Goal: Register for event/course

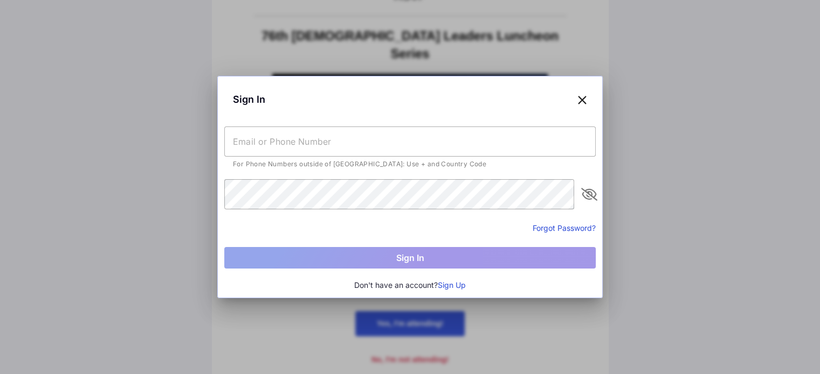
click at [554, 229] on button "Forgot Password?" at bounding box center [563, 228] width 63 height 11
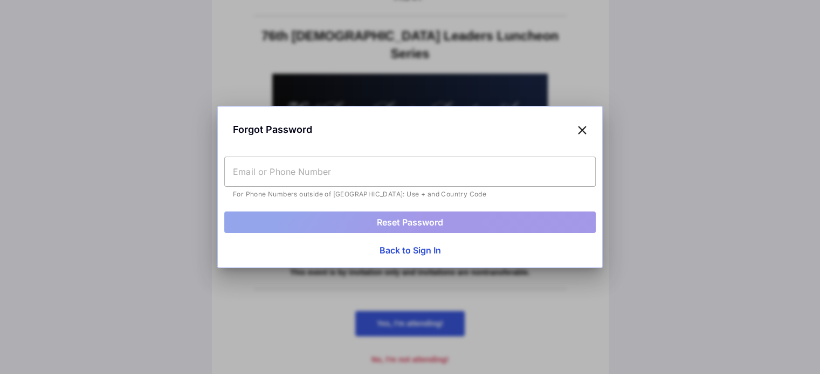
click at [328, 165] on input "text" at bounding box center [409, 172] width 371 height 30
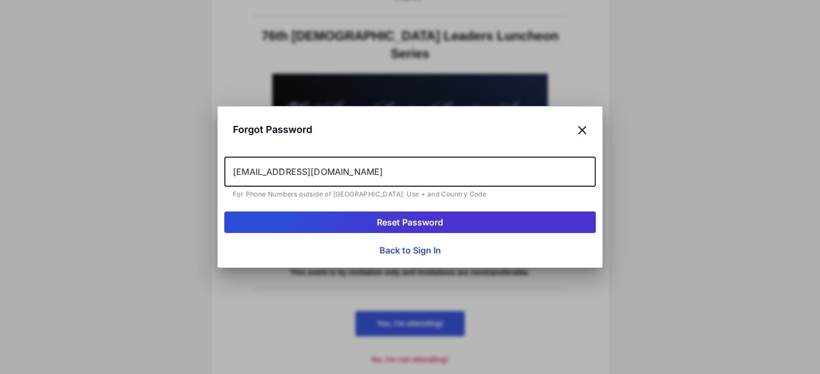
type input "[EMAIL_ADDRESS][DOMAIN_NAME]"
click at [401, 219] on button "Reset Password" at bounding box center [409, 223] width 371 height 22
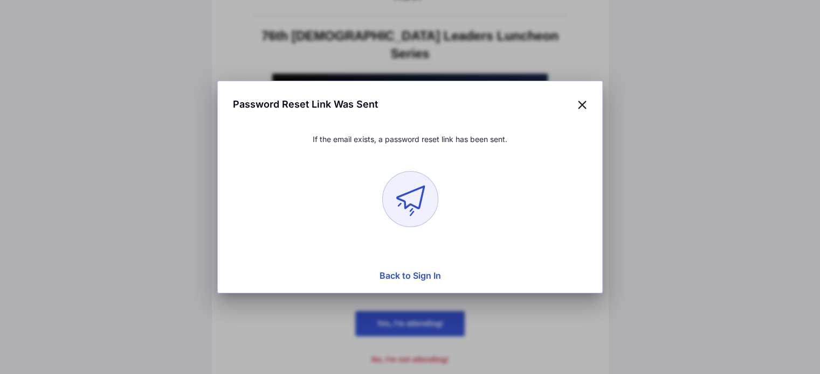
click at [422, 272] on button "Back to Sign In" at bounding box center [409, 276] width 371 height 22
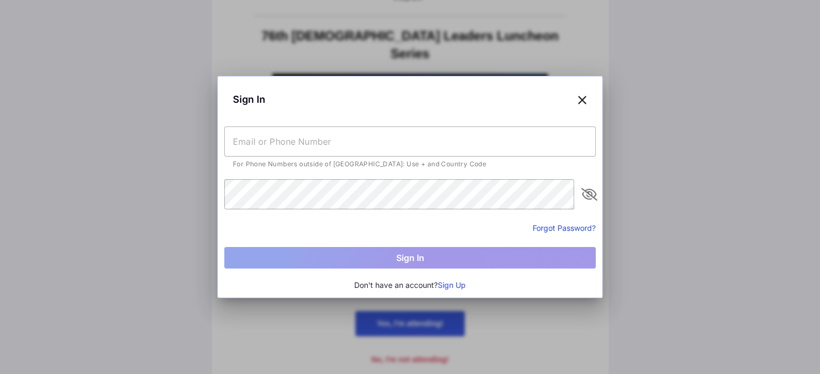
click at [453, 287] on button "Sign Up" at bounding box center [452, 286] width 28 height 12
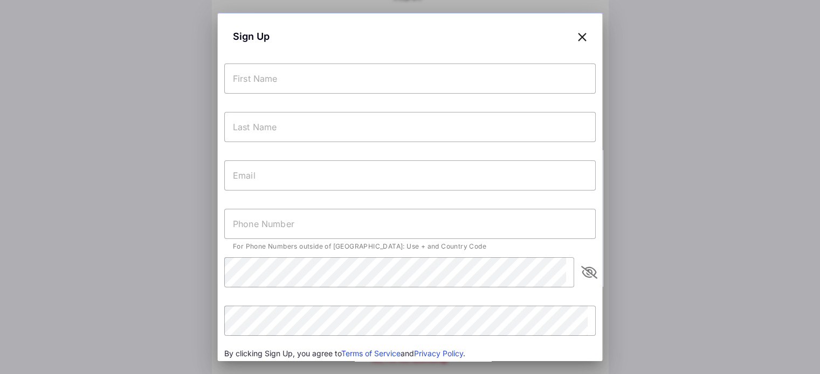
click at [297, 77] on input "text" at bounding box center [409, 79] width 371 height 30
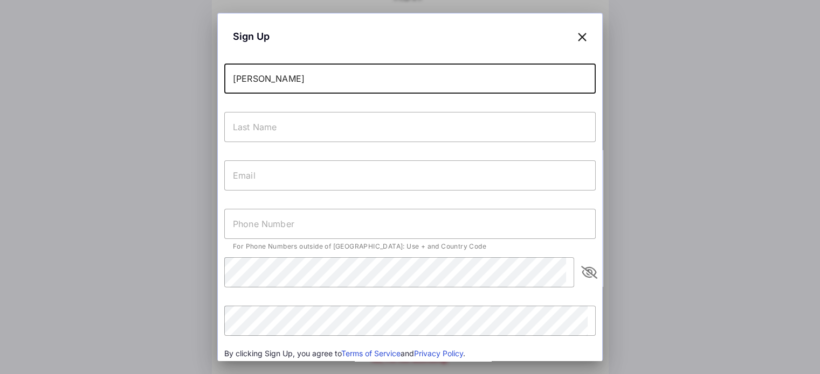
type input "[PERSON_NAME]"
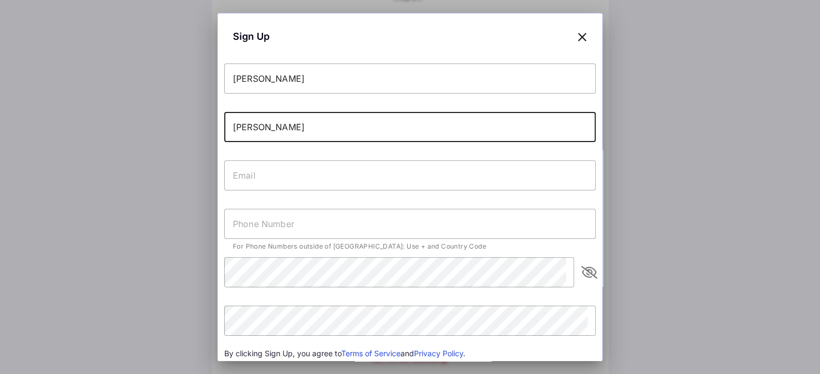
type input "[PERSON_NAME]"
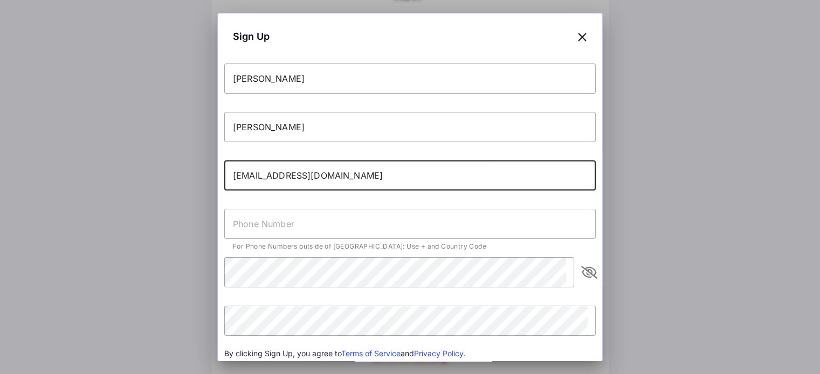
type input "[EMAIL_ADDRESS][DOMAIN_NAME]"
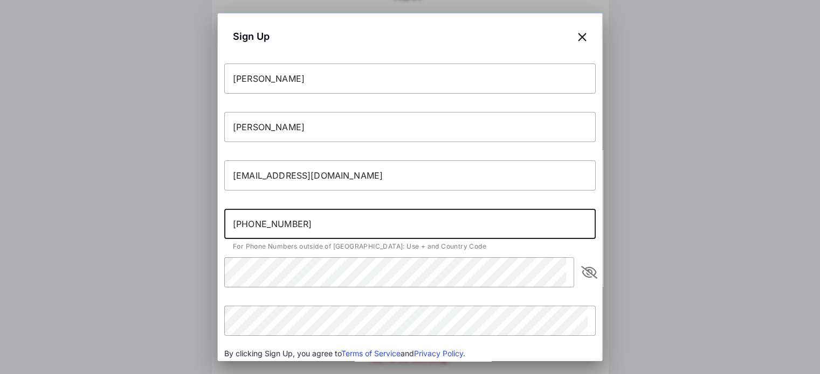
type input "[PHONE_NUMBER]"
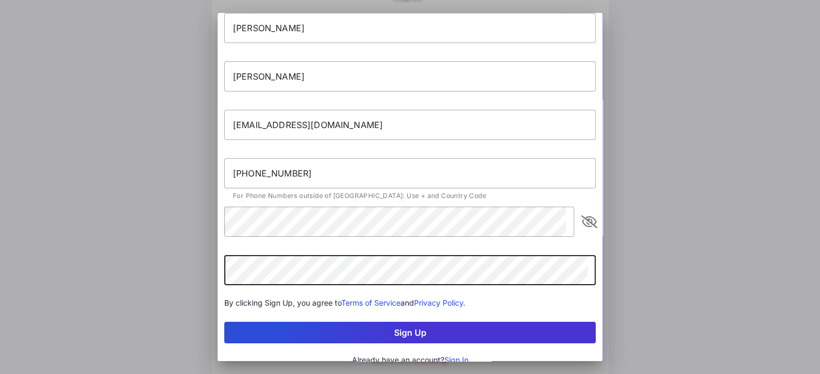
scroll to position [61, 0]
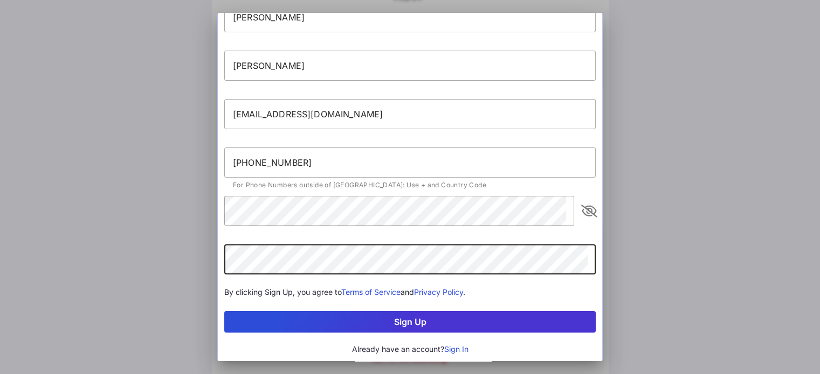
click at [429, 328] on button "Sign Up" at bounding box center [409, 322] width 371 height 22
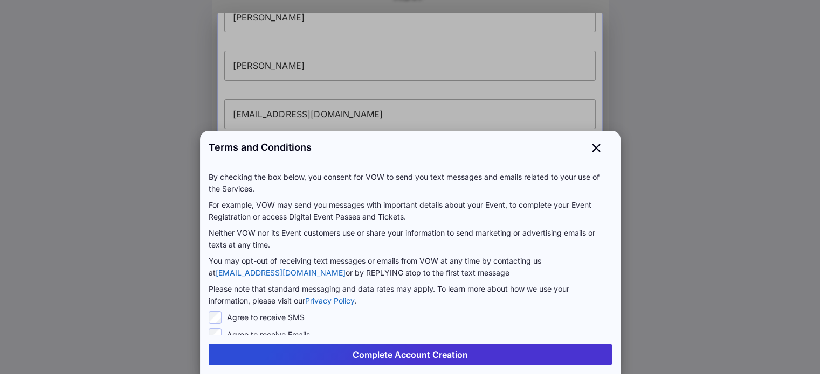
scroll to position [9, 0]
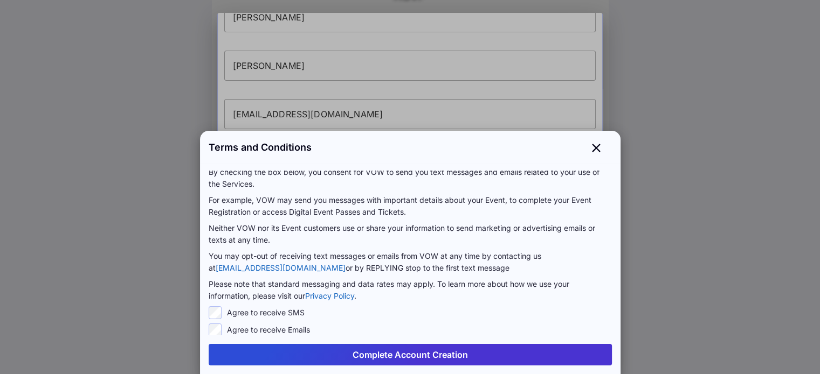
click at [429, 357] on button "Complete Account Creation" at bounding box center [410, 355] width 403 height 22
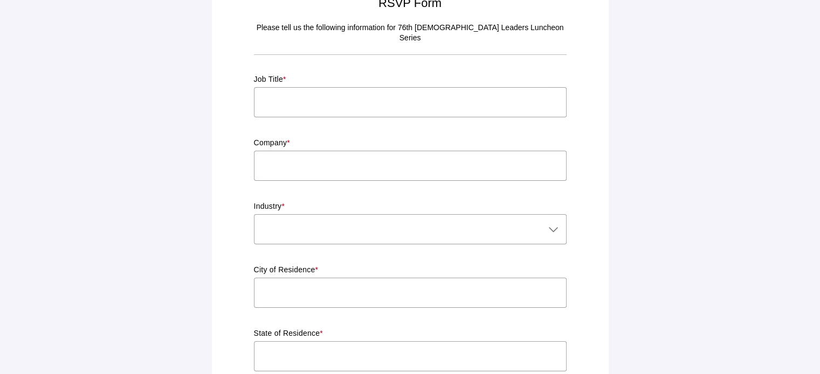
scroll to position [0, 0]
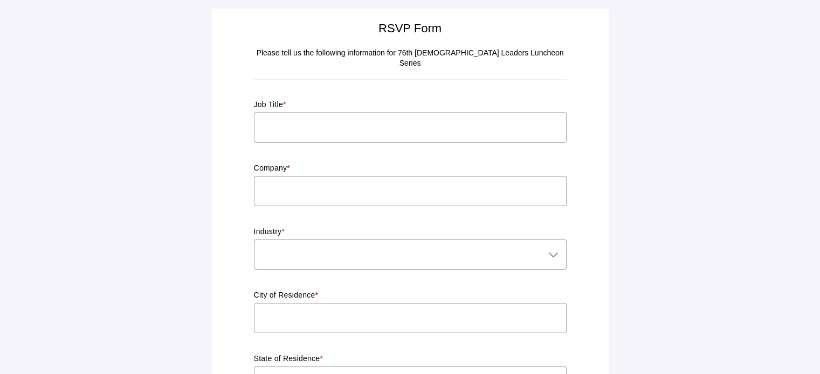
click at [310, 120] on input "text" at bounding box center [410, 128] width 313 height 30
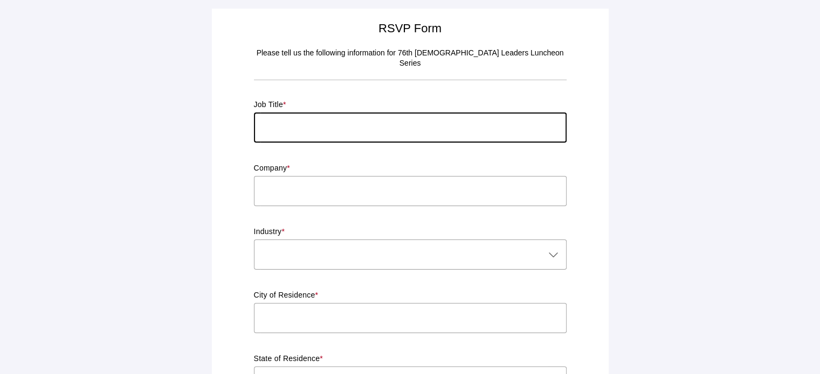
click at [306, 179] on input "text" at bounding box center [410, 191] width 313 height 30
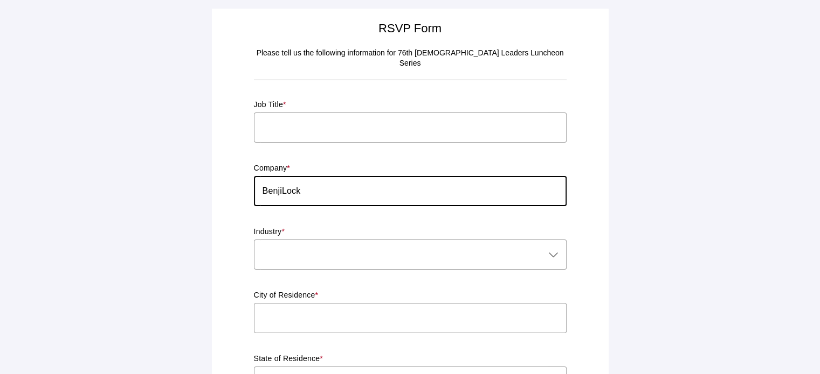
type input "BenjiLock"
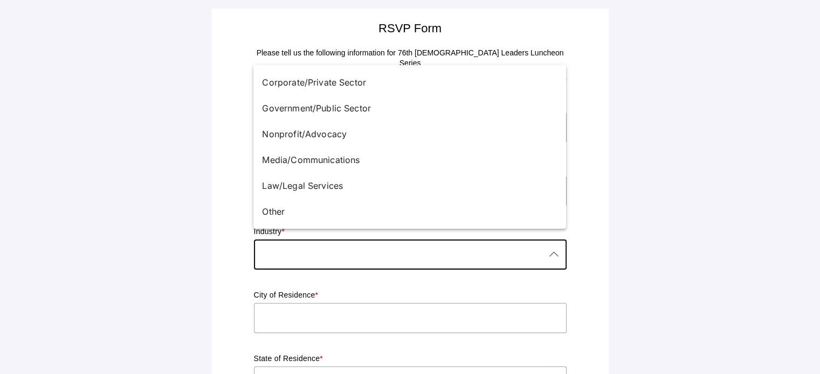
click at [343, 245] on div at bounding box center [399, 255] width 291 height 30
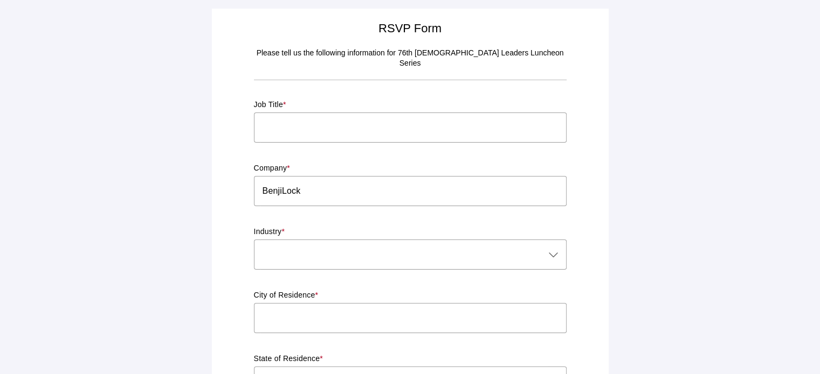
click at [325, 247] on div at bounding box center [399, 255] width 291 height 30
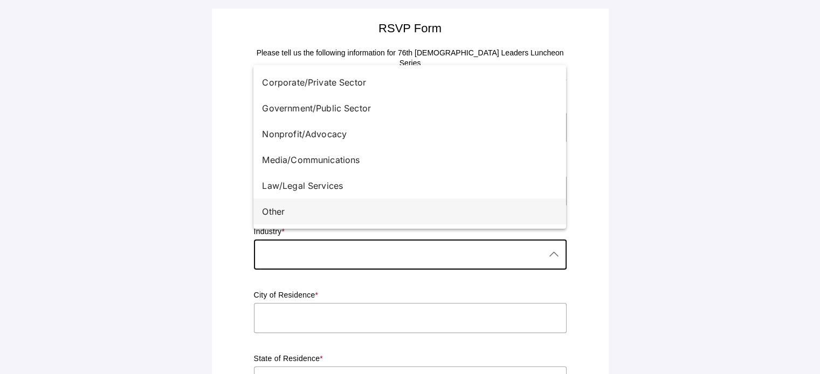
click at [293, 211] on div "Other" at bounding box center [405, 211] width 287 height 13
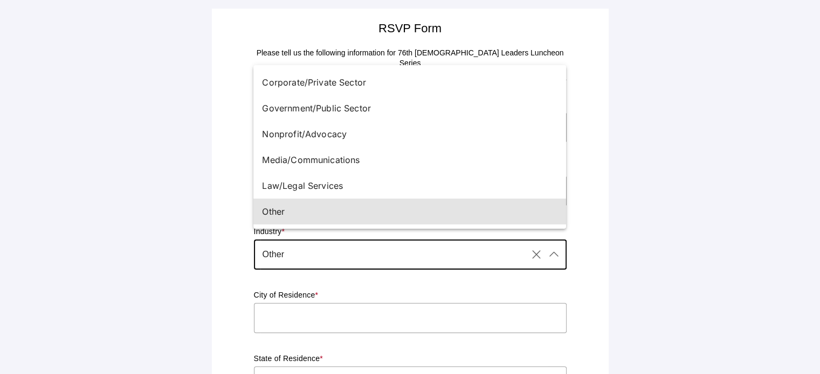
click at [342, 244] on div "Other Other" at bounding box center [391, 255] width 274 height 30
click at [345, 86] on div "Corporate/Private Sector" at bounding box center [405, 82] width 287 height 13
type input "Corporate/Private Sector"
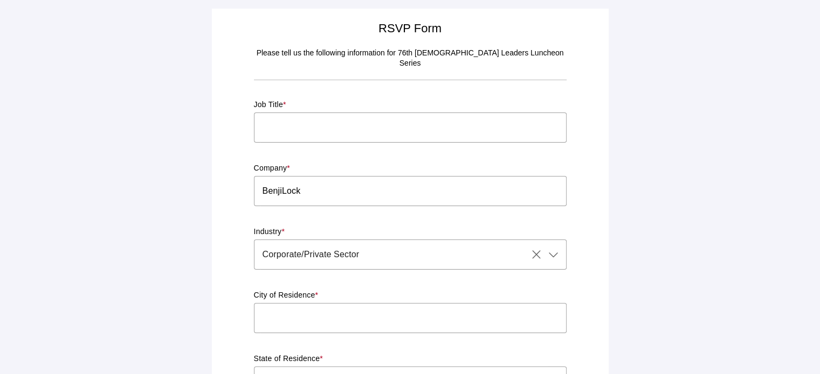
click at [328, 117] on input "text" at bounding box center [410, 128] width 313 height 30
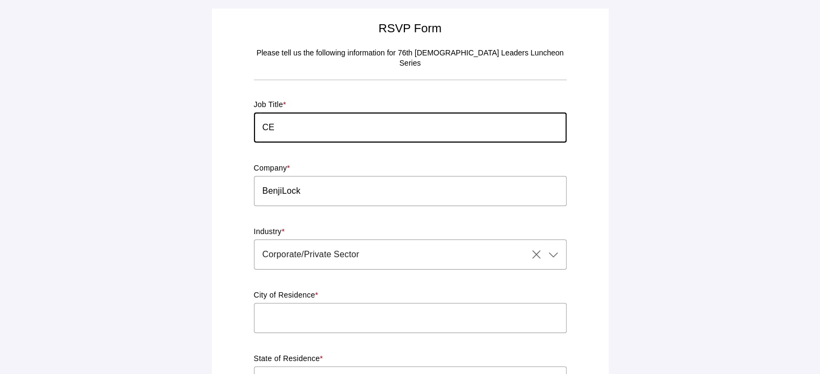
type input "C"
click at [330, 310] on input "text" at bounding box center [410, 318] width 313 height 30
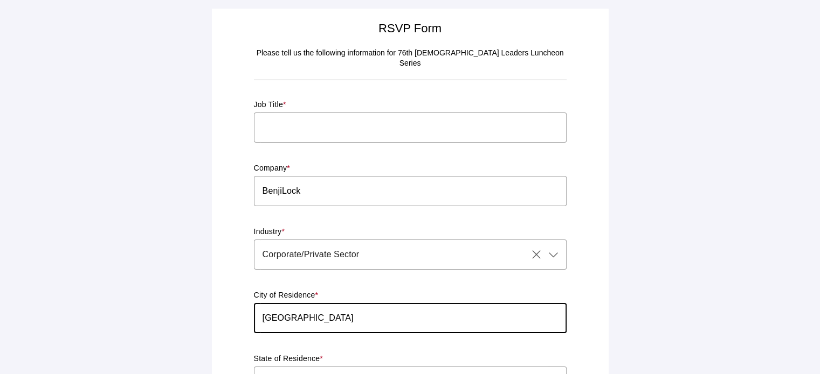
type input "[GEOGRAPHIC_DATA]"
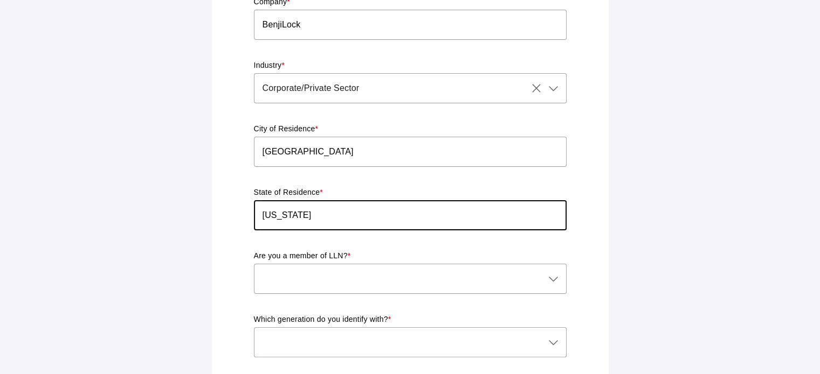
scroll to position [173, 0]
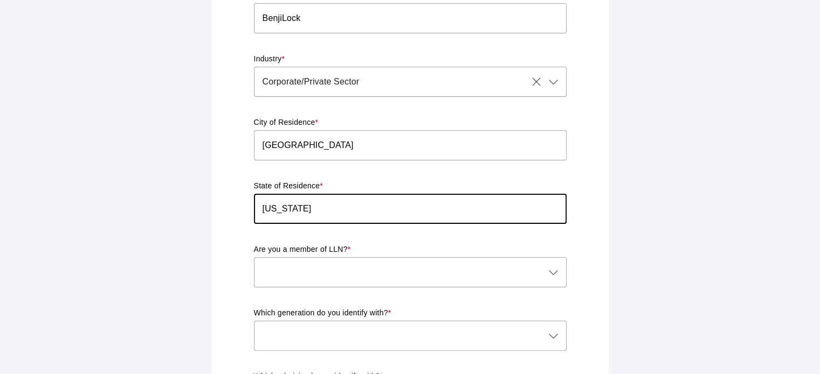
type input "[US_STATE]"
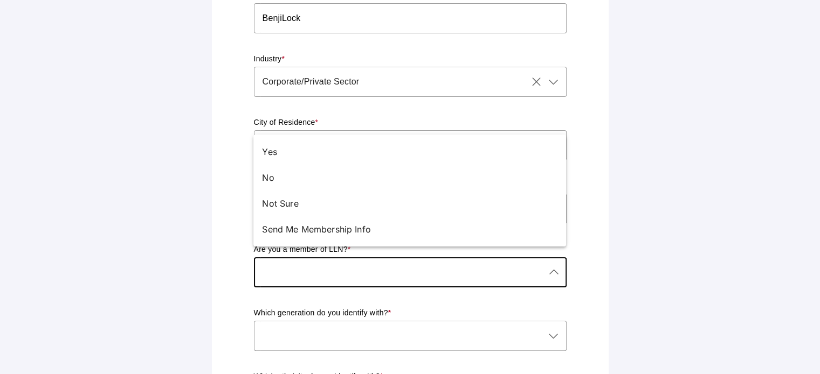
click at [324, 266] on div at bounding box center [399, 273] width 291 height 30
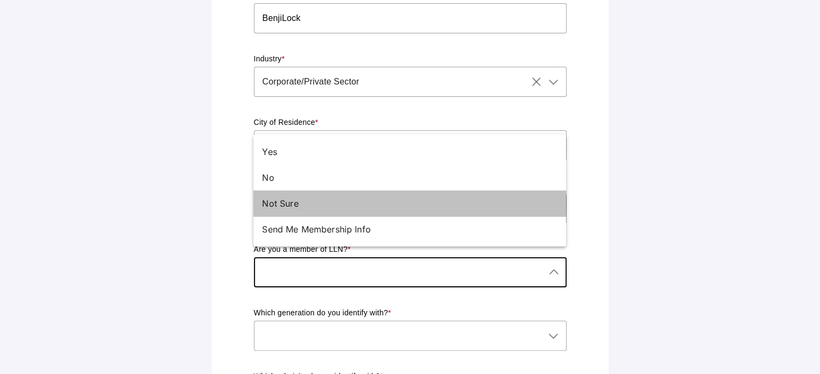
click at [297, 207] on div "Not Sure" at bounding box center [405, 203] width 287 height 13
type input "Not Sure"
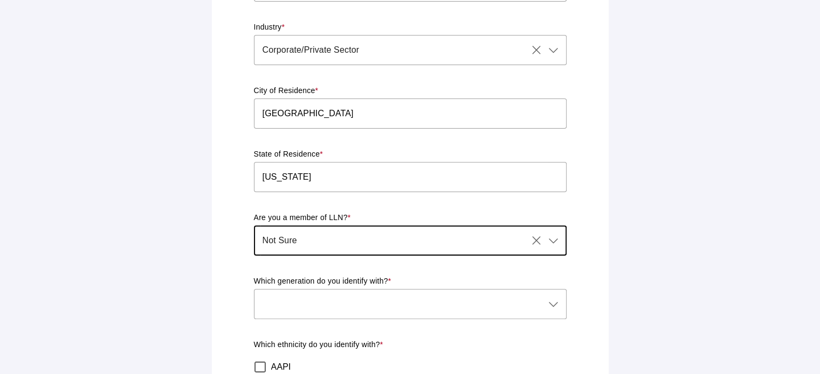
scroll to position [281, 0]
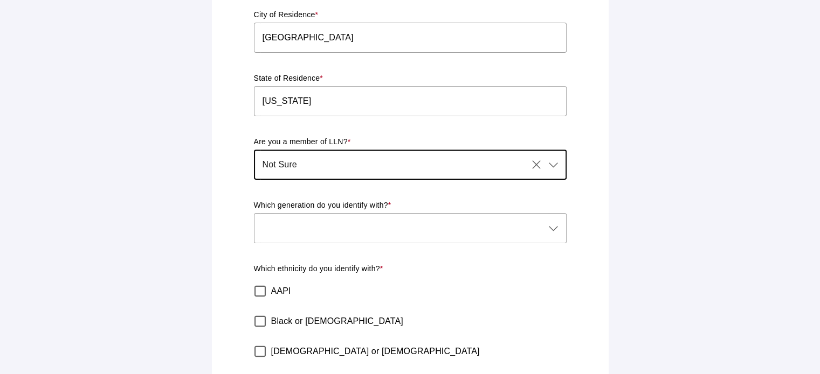
click at [372, 213] on div at bounding box center [399, 228] width 291 height 30
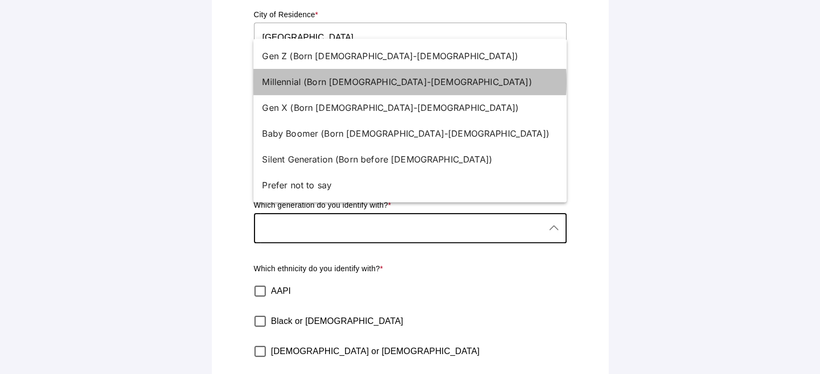
click at [304, 80] on div "Millennial (Born [DEMOGRAPHIC_DATA]-[DEMOGRAPHIC_DATA])" at bounding box center [405, 81] width 287 height 13
type input "Millennial (Born [DEMOGRAPHIC_DATA]-[DEMOGRAPHIC_DATA])"
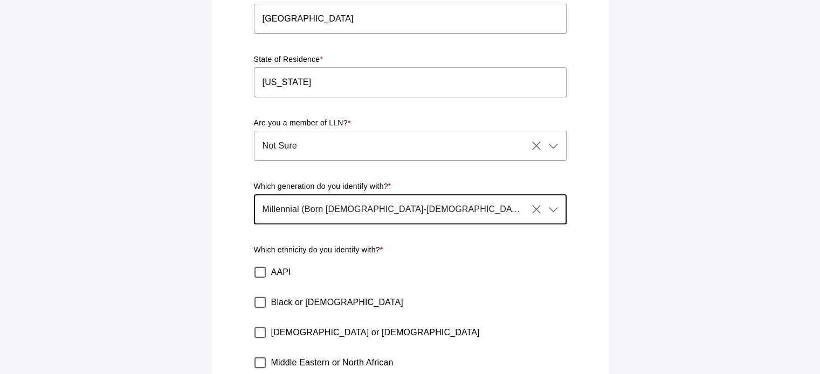
scroll to position [388, 0]
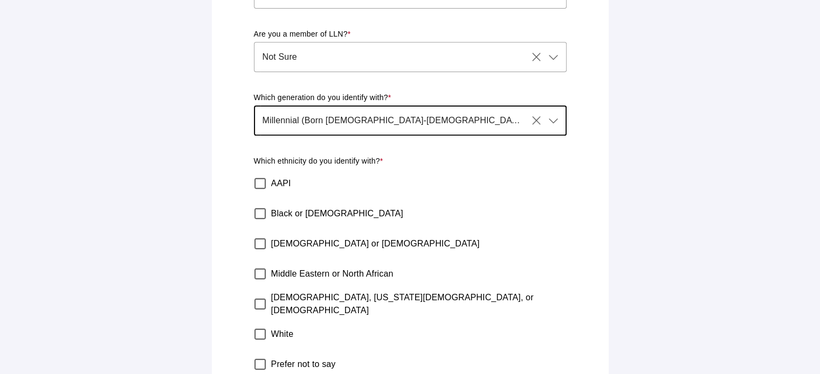
click at [297, 235] on label "[DEMOGRAPHIC_DATA] or [DEMOGRAPHIC_DATA]" at bounding box center [375, 244] width 209 height 30
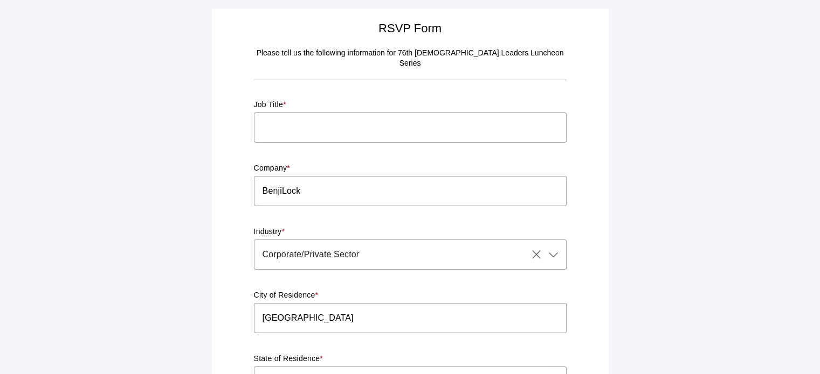
scroll to position [0, 0]
click at [302, 119] on input "text" at bounding box center [410, 128] width 313 height 30
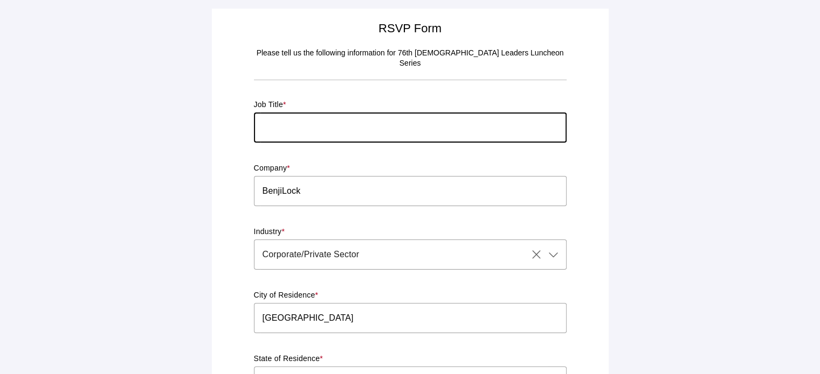
click at [289, 113] on input "text" at bounding box center [410, 128] width 313 height 30
paste input "Inventor, CEO, and Founder"
drag, startPoint x: 263, startPoint y: 116, endPoint x: 244, endPoint y: 115, distance: 19.4
type input "Inventor, CEO, and Founder"
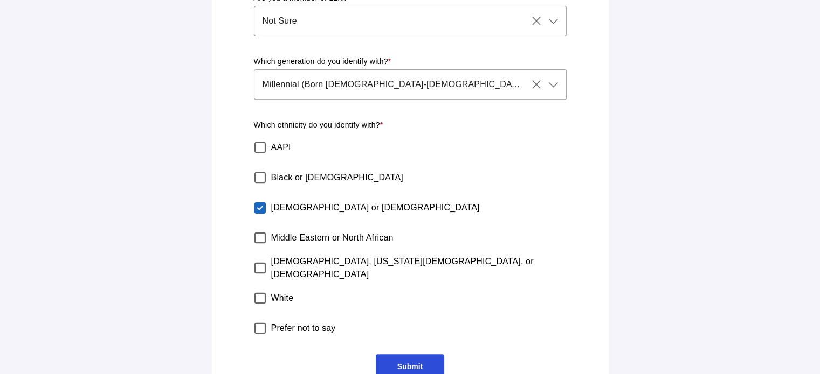
scroll to position [440, 0]
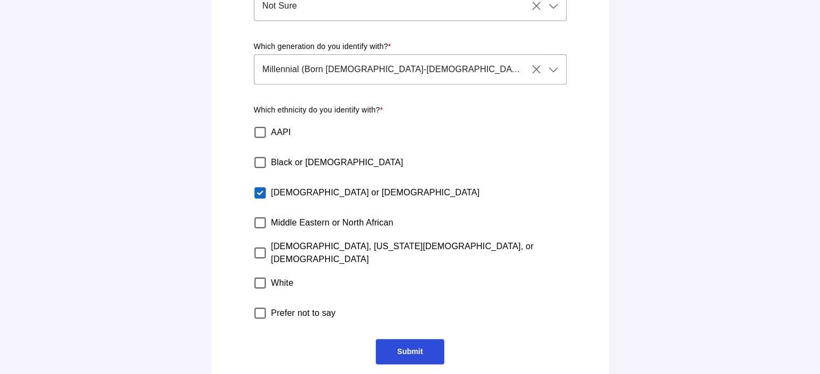
click at [421, 348] on span "Submit" at bounding box center [409, 352] width 25 height 9
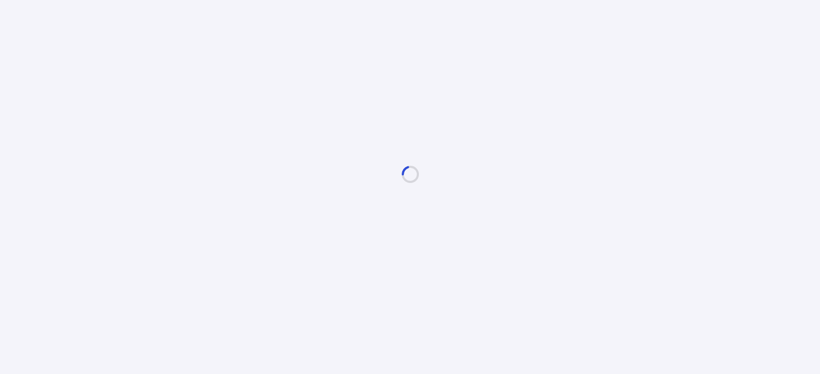
scroll to position [0, 0]
